Goal: Information Seeking & Learning: Understand process/instructions

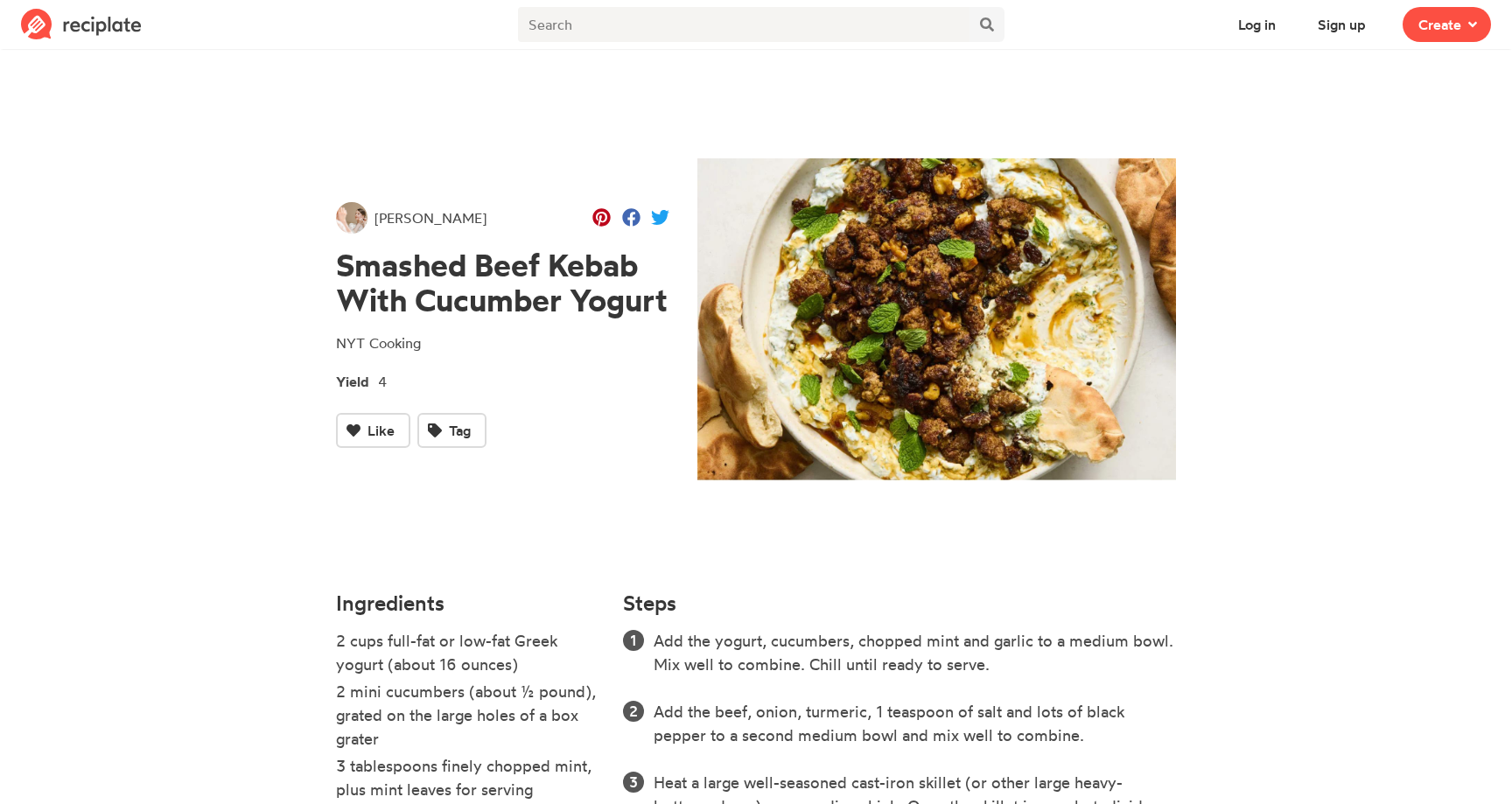
click at [399, 274] on h1 "Smashed Beef Kebab With Cucumber Yogurt" at bounding box center [502, 283] width 333 height 71
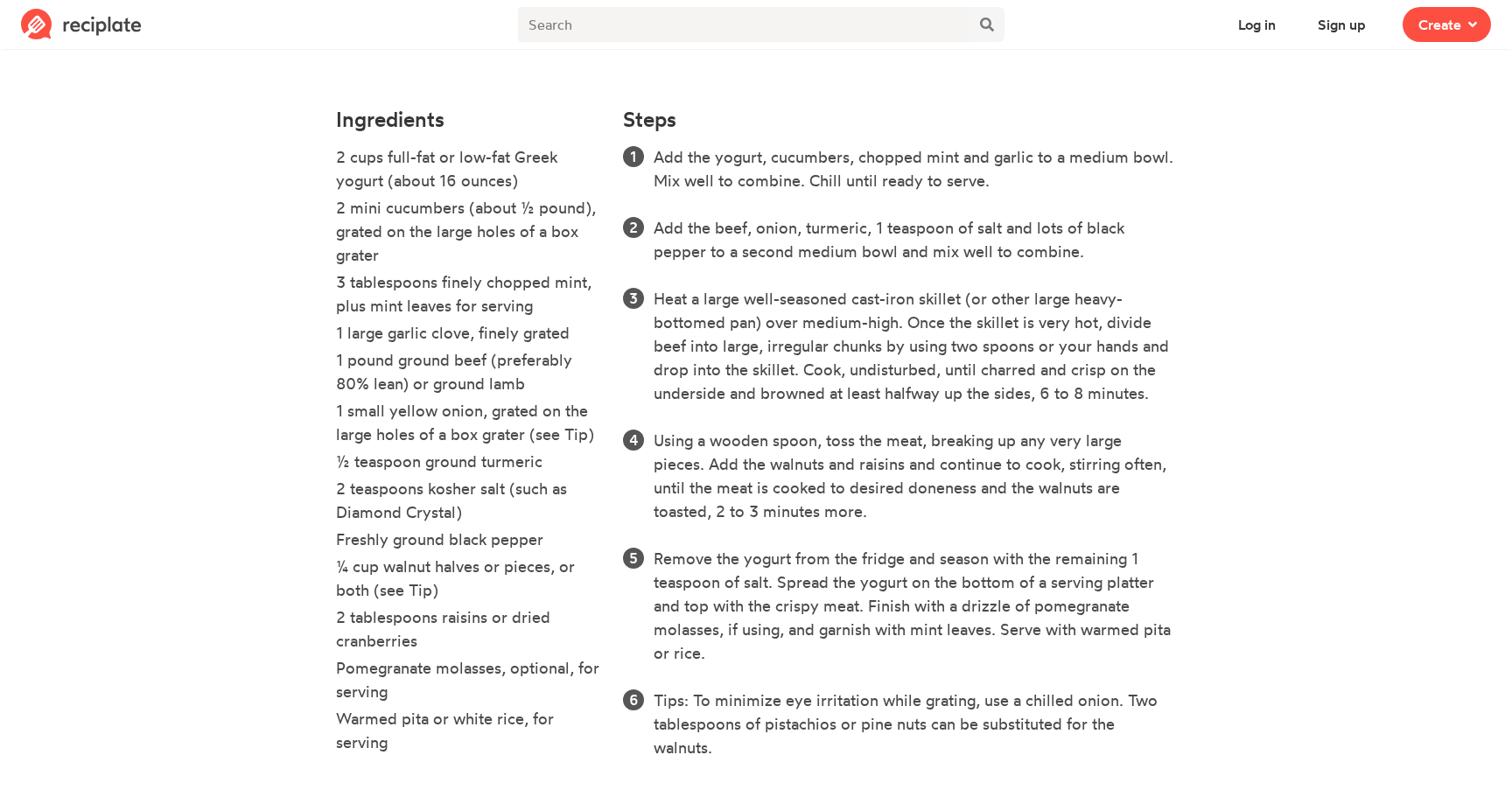
scroll to position [487, 0]
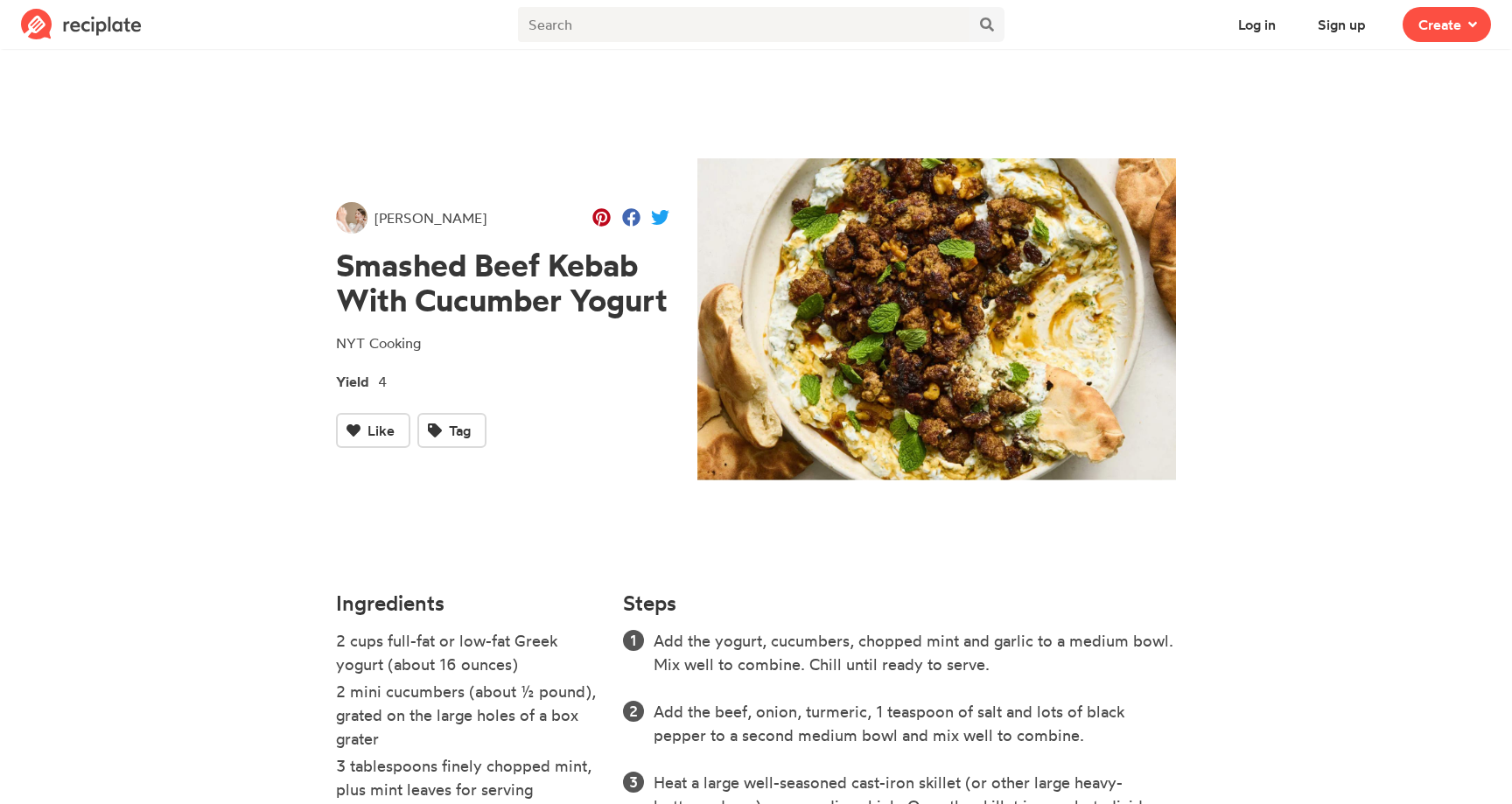
click at [502, 374] on div "Yield 4" at bounding box center [502, 380] width 333 height 24
click at [1388, 578] on section "[PERSON_NAME] Smashed Beef Kebab With Cucumber Yogurt NYT Cooking Yield 4 Like …" at bounding box center [756, 672] width 1512 height 1237
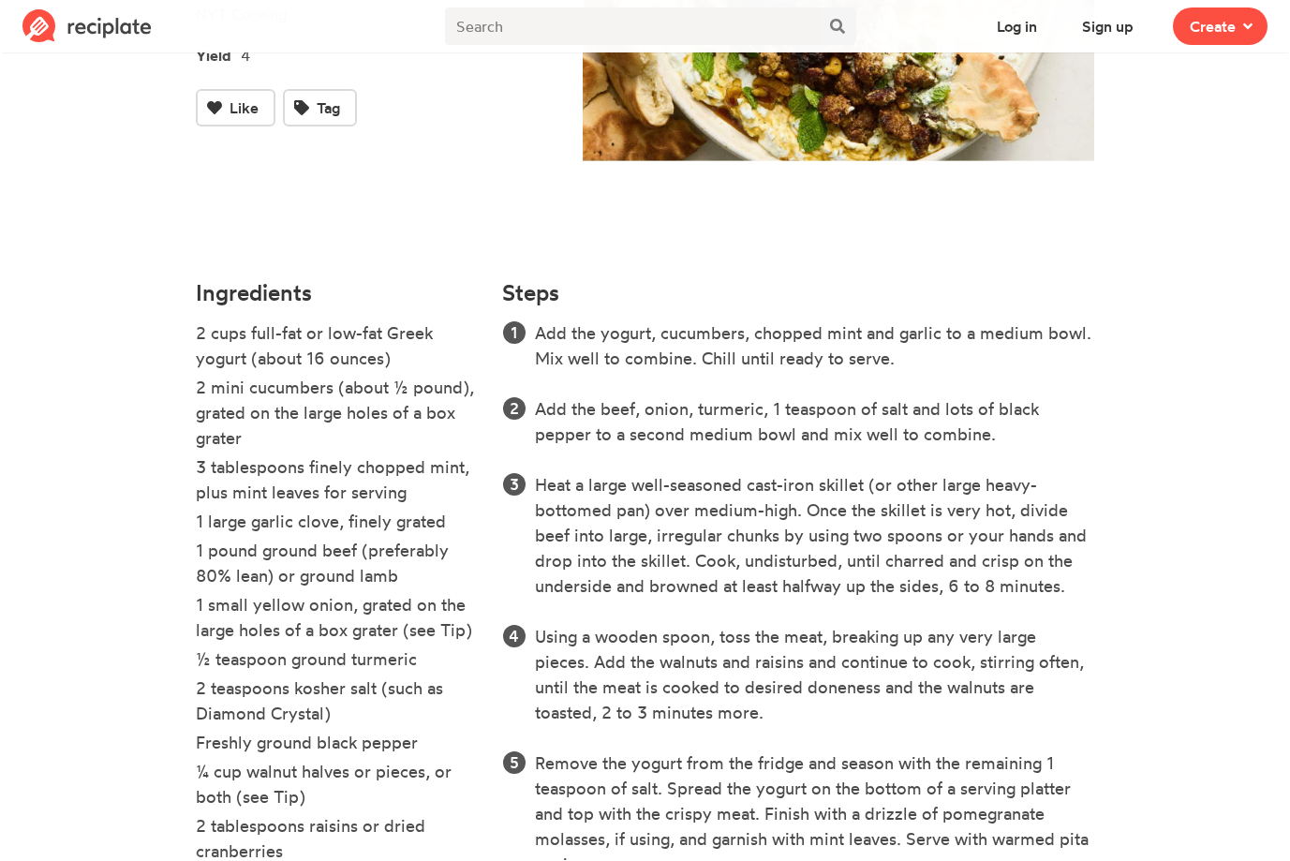
scroll to position [522, 0]
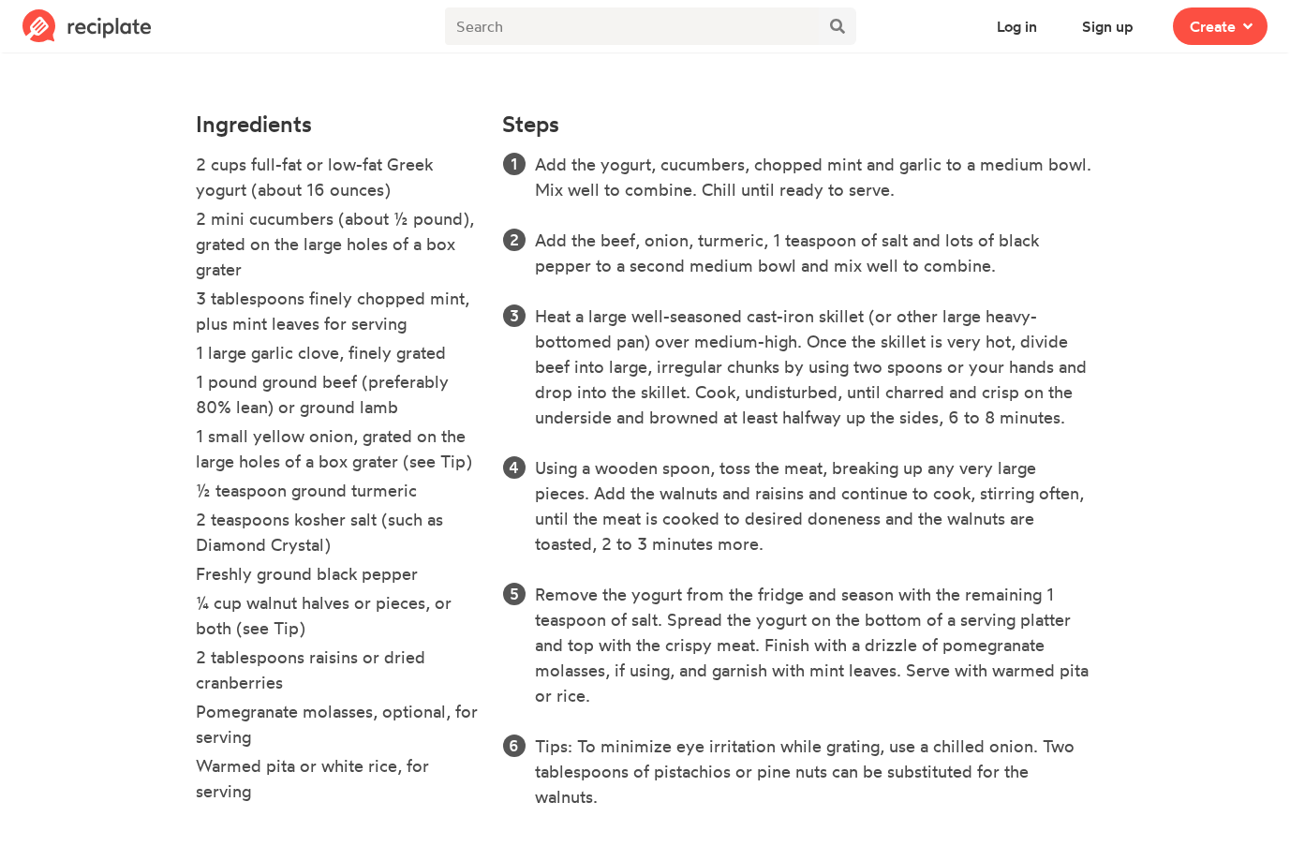
click at [876, 189] on li "Add the yogurt, cucumbers, chopped mint and garlic to a medium bowl. Mix well t…" at bounding box center [814, 177] width 559 height 51
